Goal: Task Accomplishment & Management: Manage account settings

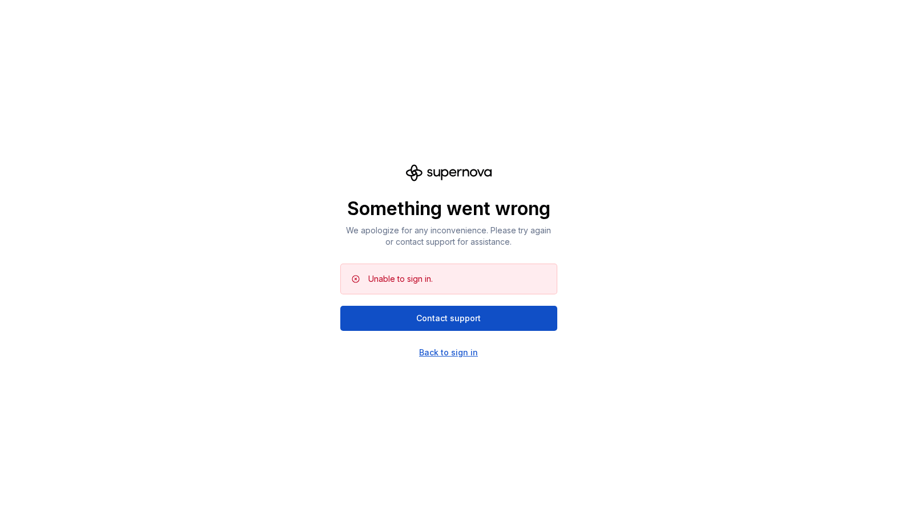
click at [451, 351] on div "Back to sign in" at bounding box center [448, 352] width 59 height 11
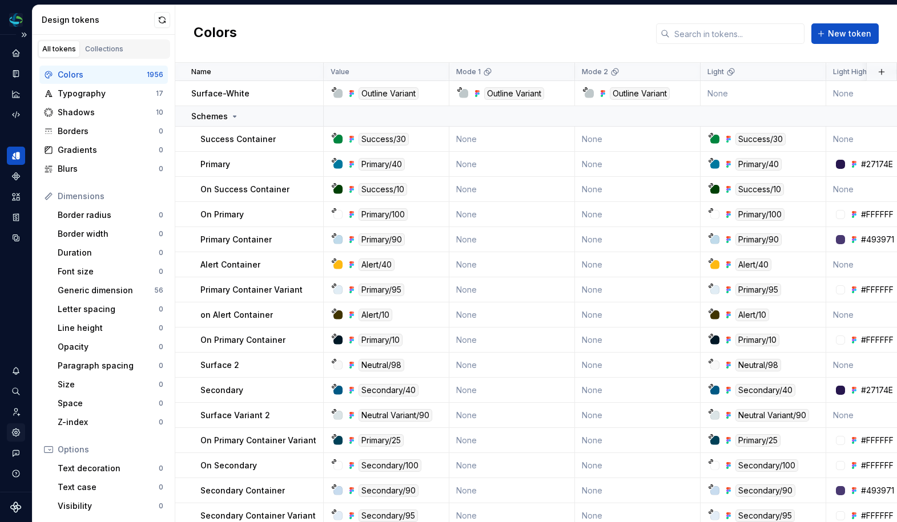
click at [13, 432] on icon "Settings" at bounding box center [16, 433] width 10 height 10
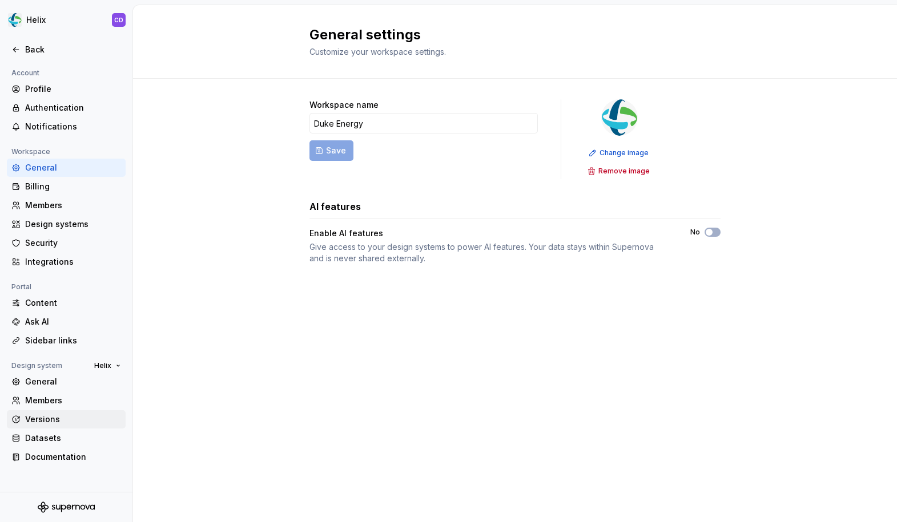
click at [47, 415] on div "Versions" at bounding box center [73, 419] width 96 height 11
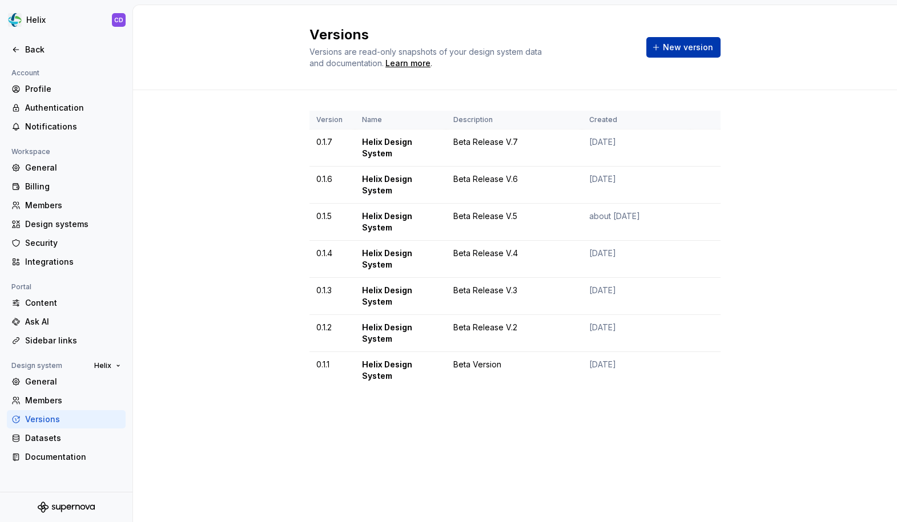
click at [670, 50] on span "New version" at bounding box center [688, 47] width 50 height 11
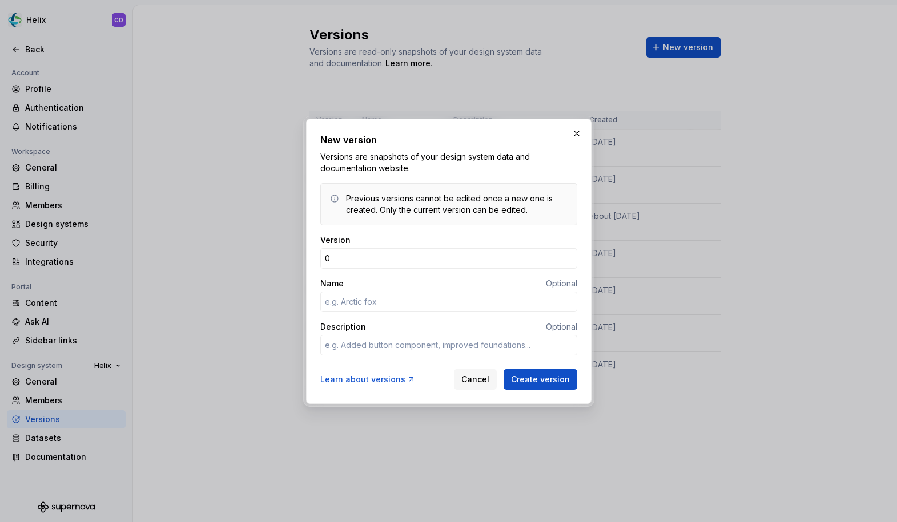
type input "0"
type textarea "*"
type input "0.1.8"
click at [578, 126] on button "button" at bounding box center [577, 134] width 16 height 16
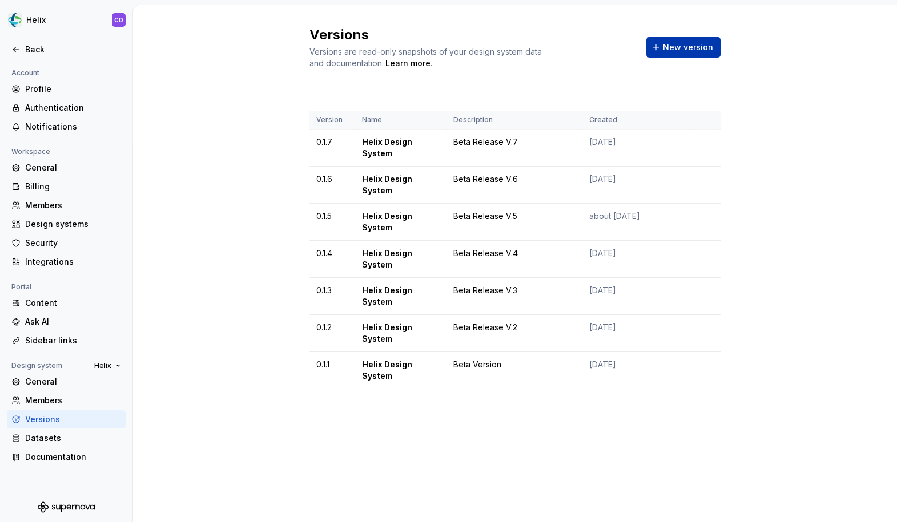
click at [676, 51] on span "New version" at bounding box center [688, 47] width 50 height 11
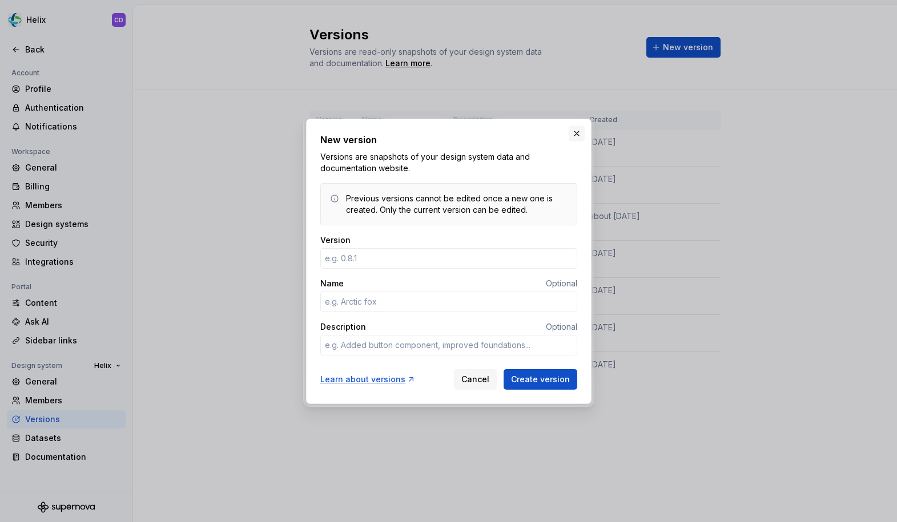
click at [578, 131] on button "button" at bounding box center [577, 134] width 16 height 16
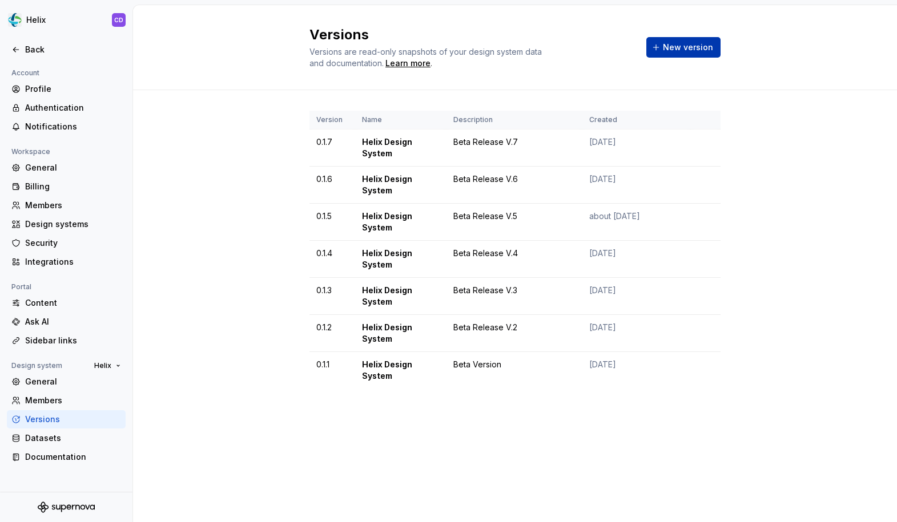
click at [658, 57] on button "New version" at bounding box center [683, 47] width 74 height 21
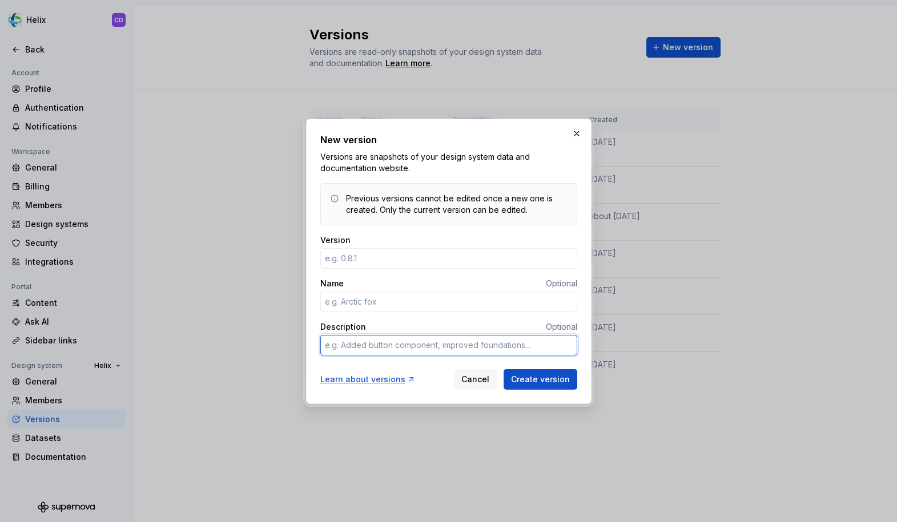
click at [381, 335] on textarea "Description" at bounding box center [448, 345] width 257 height 21
type textarea "*"
type textarea "V"
type textarea "*"
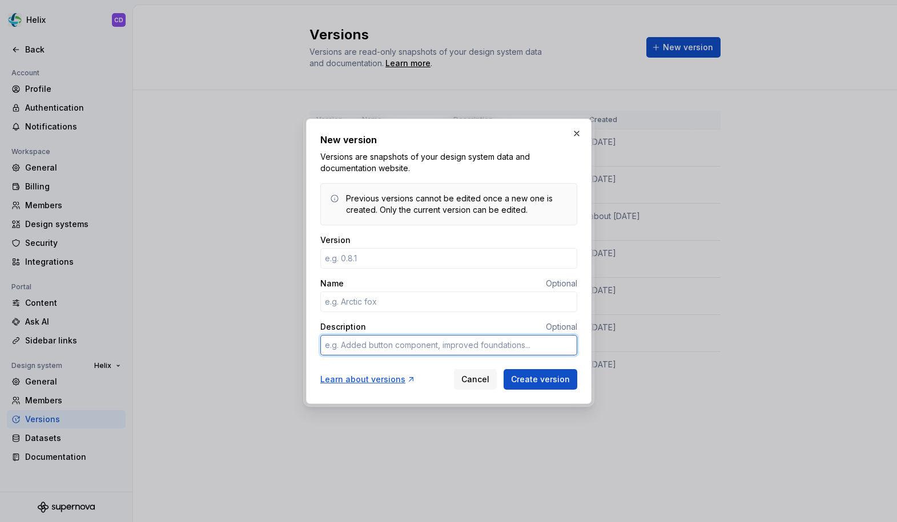
type textarea "B"
type textarea "*"
type textarea "Be"
type textarea "*"
type textarea "Bet"
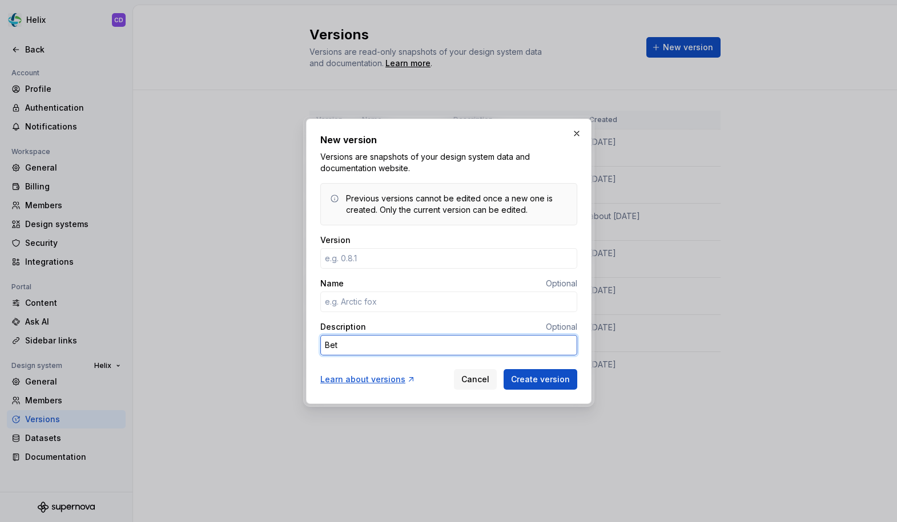
type textarea "*"
type textarea "Beta"
type textarea "*"
type textarea "Beta"
type textarea "*"
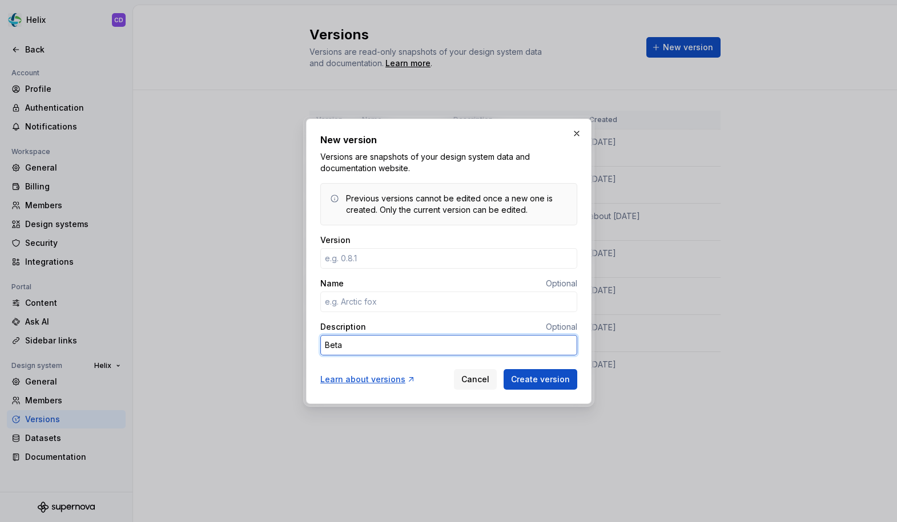
type textarea "Beta R"
type textarea "*"
type textarea "Beta Re"
type textarea "*"
type textarea "Beta Rel"
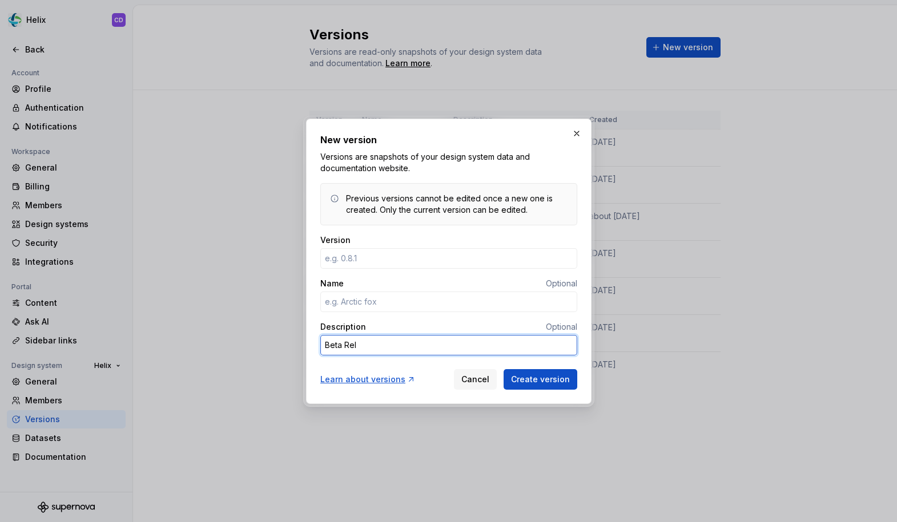
type textarea "*"
type textarea "Beta Rele"
type textarea "*"
type textarea "Beta Relea"
type textarea "*"
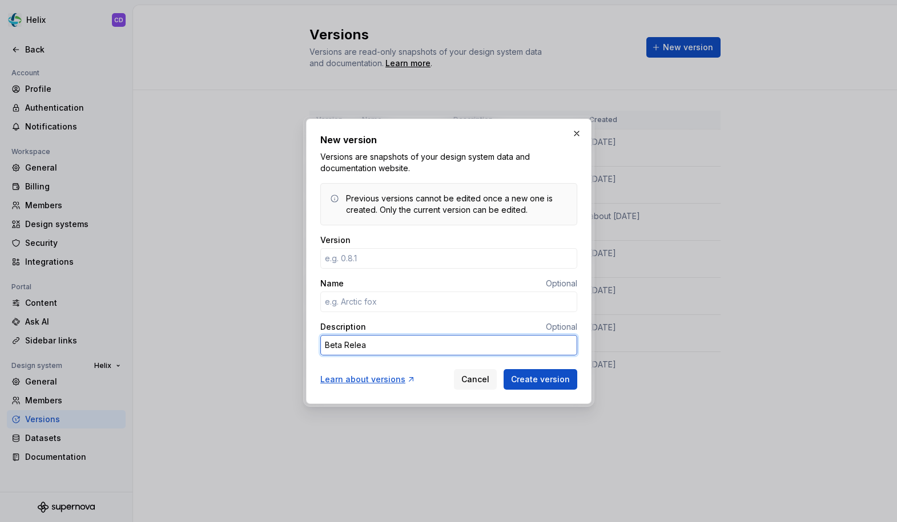
type textarea "Beta Releas"
type textarea "*"
type textarea "Beta Release"
type textarea "*"
type textarea "Beta Release"
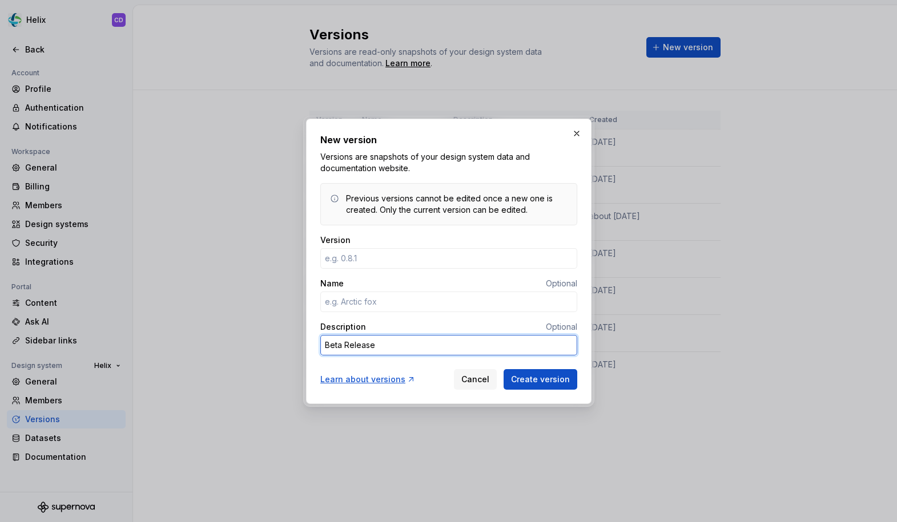
type textarea "*"
type textarea "Beta Release V"
type textarea "*"
type textarea "Beta Release V."
type textarea "*"
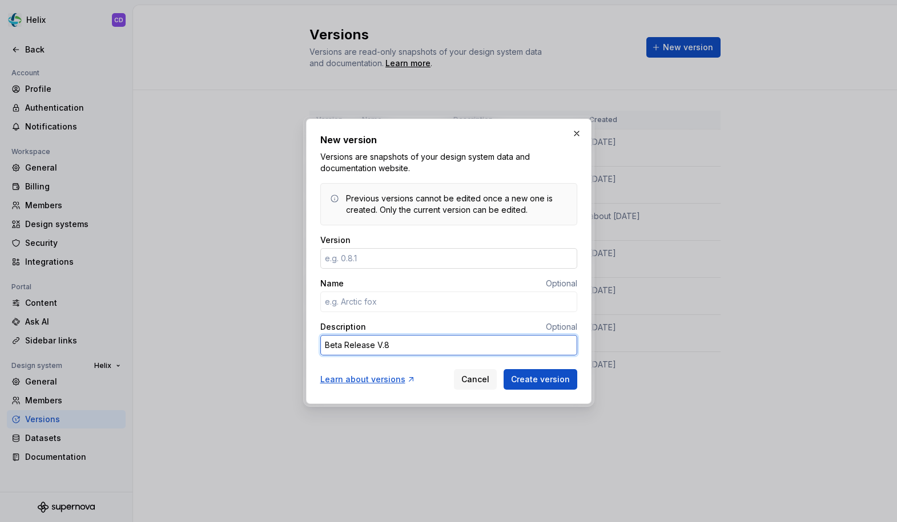
type textarea "Beta Release V.8"
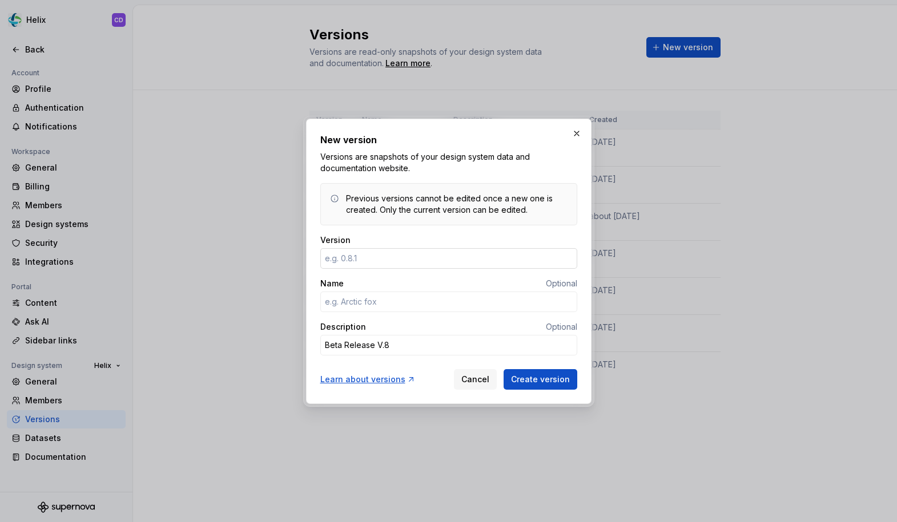
click at [393, 261] on input "Version" at bounding box center [448, 258] width 257 height 21
type textarea "*"
type input "0.1.8"
type textarea "*"
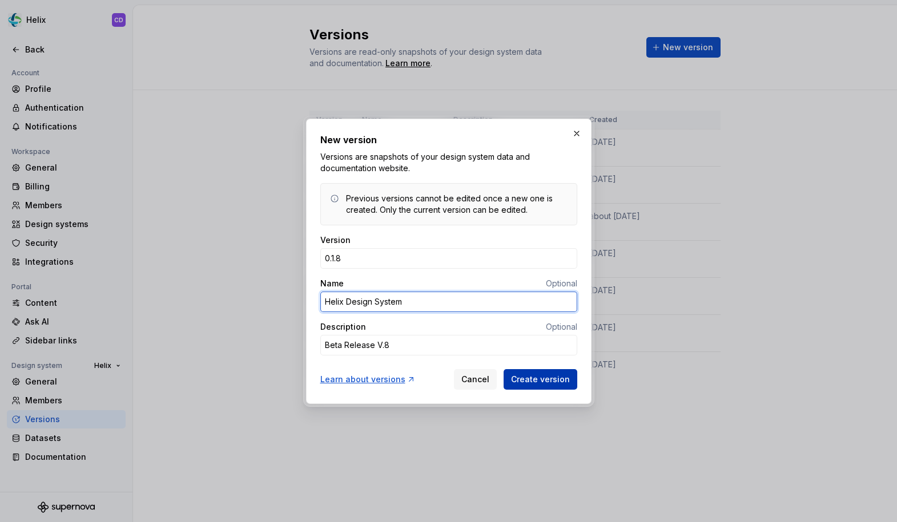
type input "Helix Design System"
click at [535, 380] on span "Create version" at bounding box center [540, 379] width 59 height 11
type textarea "*"
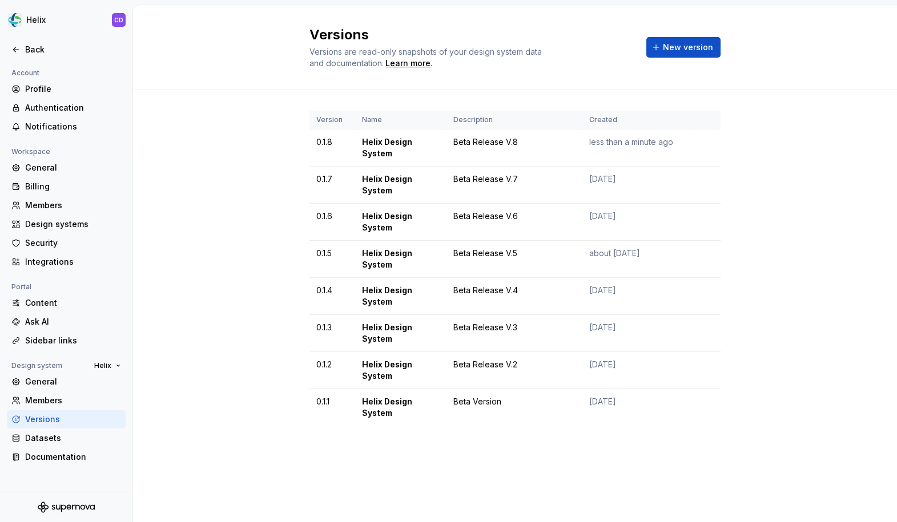
click at [145, 108] on div "Version Name Description Created 0.1.8 Helix Design System Beta Release V.8 les…" at bounding box center [515, 279] width 764 height 379
click at [30, 54] on div "Back" at bounding box center [73, 49] width 96 height 11
